Goal: Entertainment & Leisure: Consume media (video, audio)

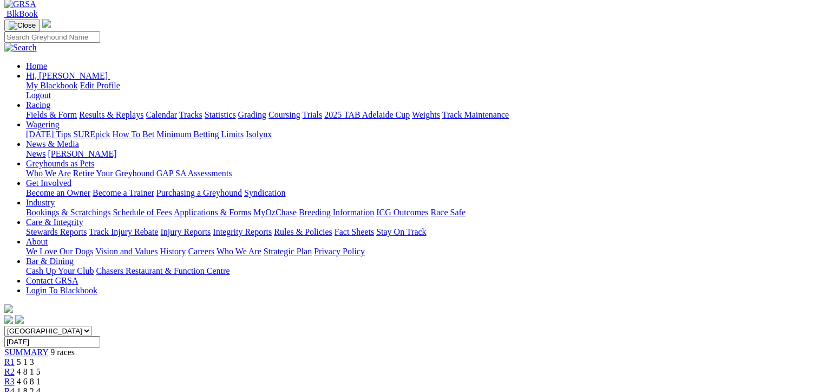
scroll to position [108, 0]
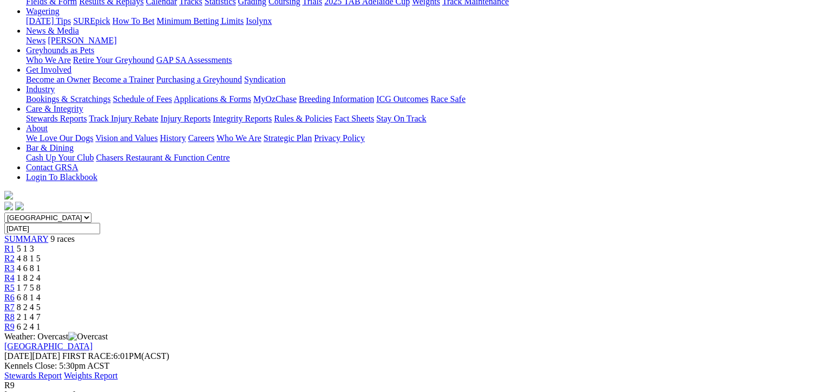
scroll to position [217, 0]
